Goal: Task Accomplishment & Management: Manage account settings

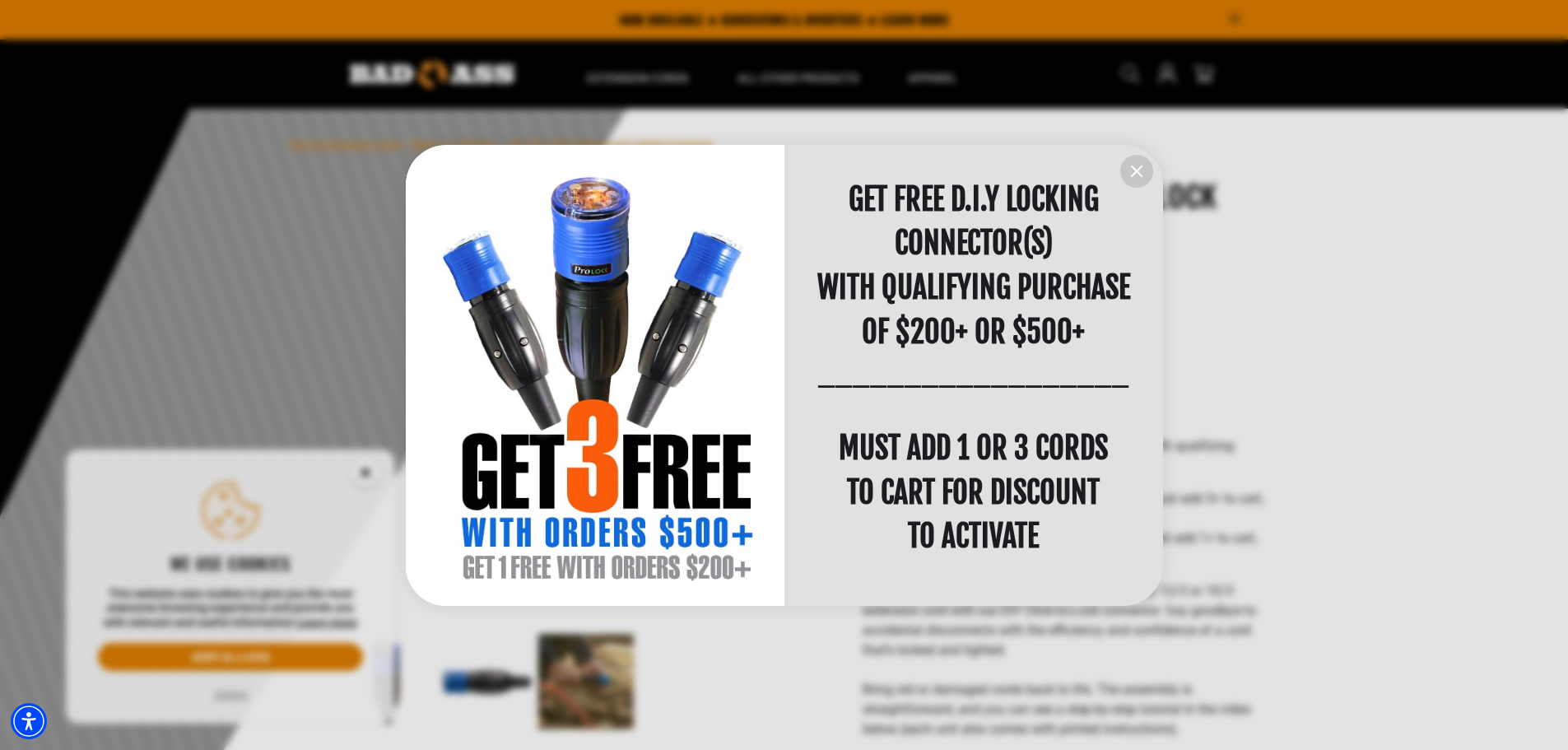
click at [1127, 161] on icon "information" at bounding box center [1137, 171] width 20 height 20
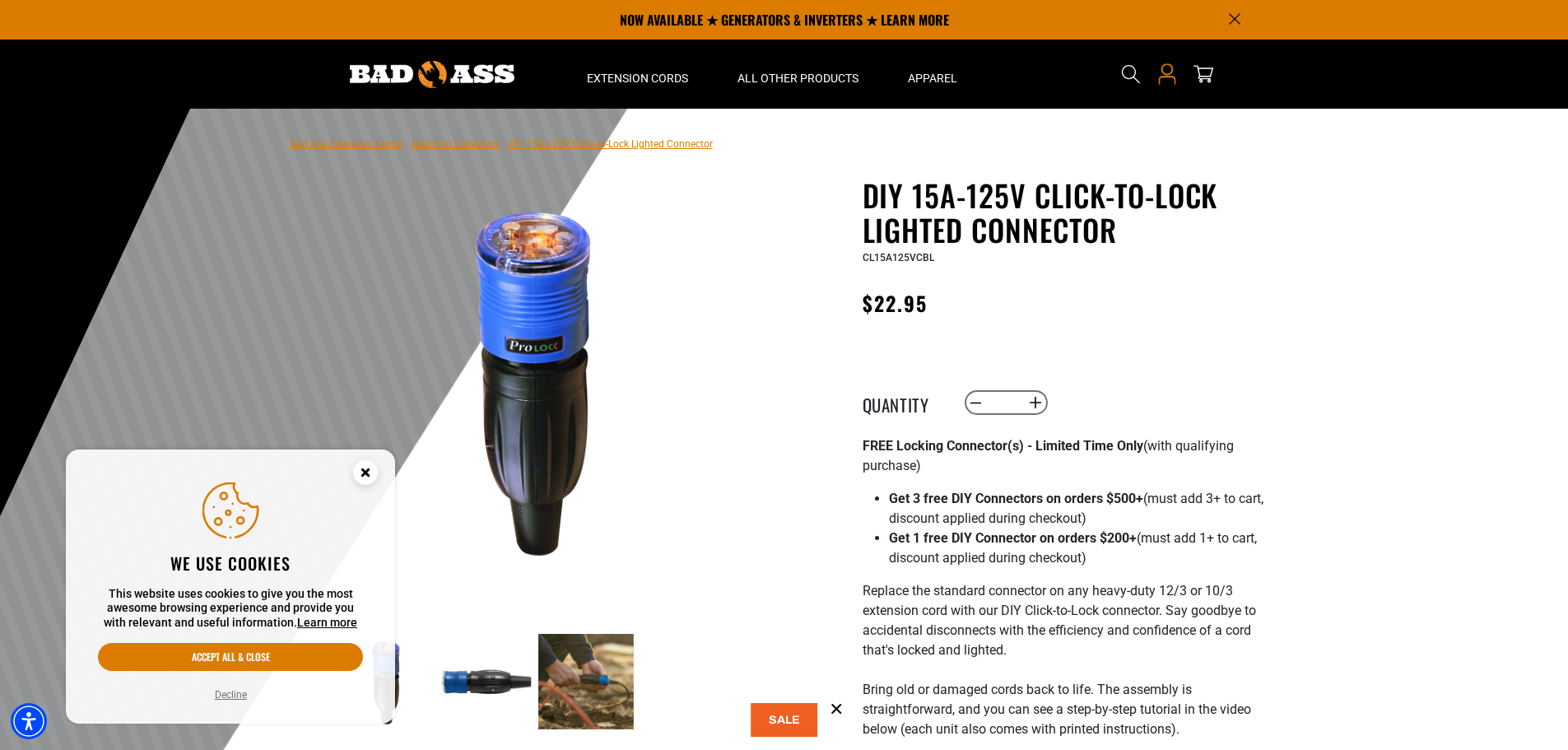
click at [1166, 73] on icon "Open this option" at bounding box center [1168, 74] width 22 height 22
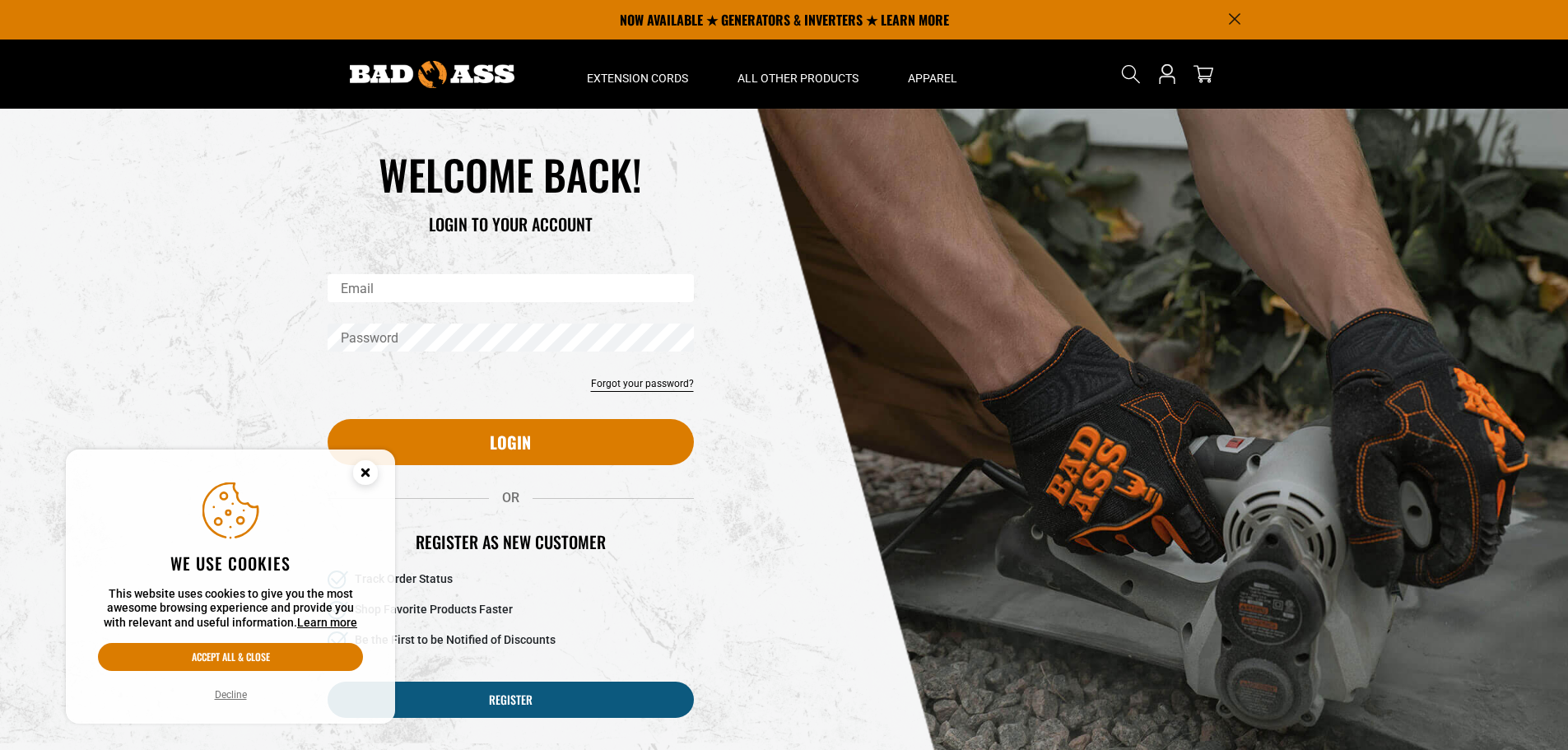
click at [363, 290] on input "Email" at bounding box center [511, 288] width 367 height 28
click at [363, 475] on icon "Close this option" at bounding box center [366, 472] width 6 height 6
